Goal: Information Seeking & Learning: Learn about a topic

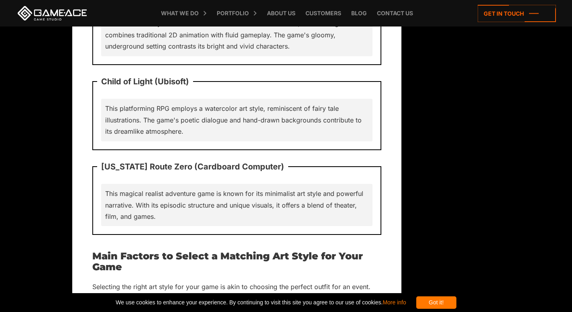
scroll to position [6738, 0]
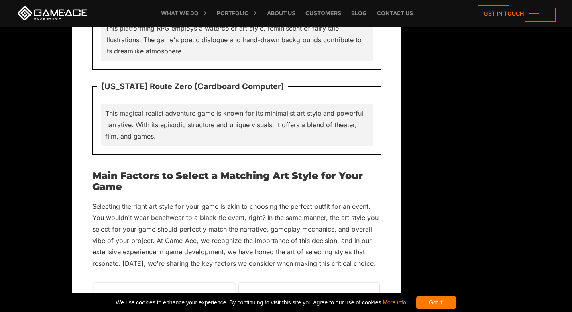
drag, startPoint x: 207, startPoint y: 193, endPoint x: 211, endPoint y: 211, distance: 18.9
copy p "while a casual puzzle game might shine with bright and simplistic designs."
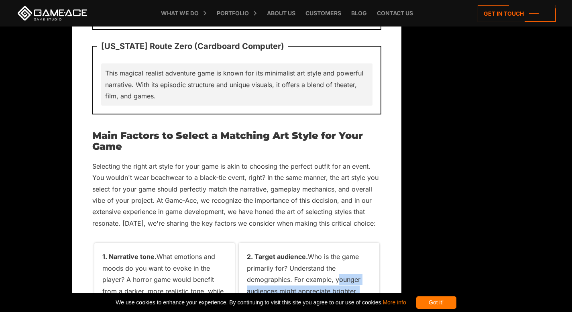
drag, startPoint x: 334, startPoint y: 142, endPoint x: 302, endPoint y: 170, distance: 43.2
click at [302, 251] on p "2. Target audience. Who is the game primarily for? Understand the demographics.…" at bounding box center [309, 285] width 124 height 69
copy p "younger audiences might appreciate brighter, cartoonish visuals"
drag, startPoint x: 196, startPoint y: 220, endPoint x: 153, endPoint y: 247, distance: 50.8
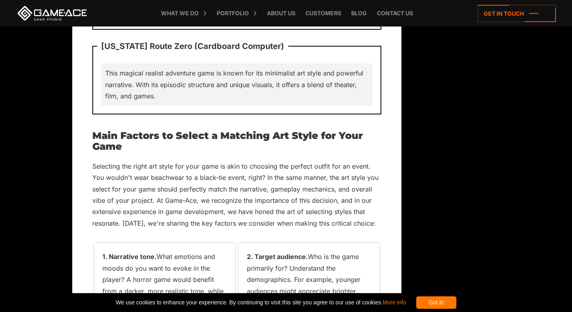
copy p "A fast-paced shooter might benefit from clear and crisp visuals"
drag, startPoint x: 260, startPoint y: 233, endPoint x: 351, endPoint y: 243, distance: 90.8
copy p "Mobile games might require simpler graphics for performance reasons"
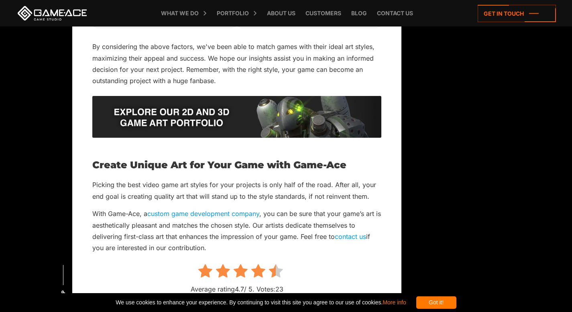
scroll to position [7139, 0]
